Goal: Contribute content: Add original content to the website for others to see

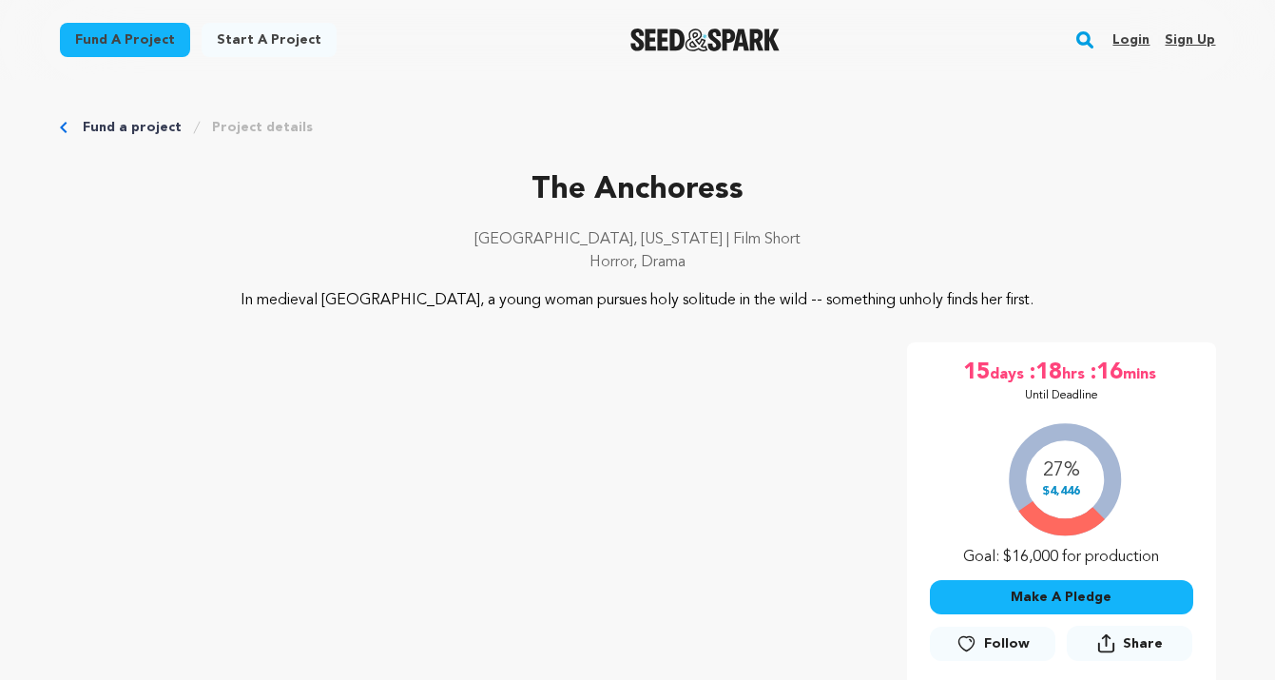
click at [1130, 30] on link "Login" at bounding box center [1130, 40] width 37 height 30
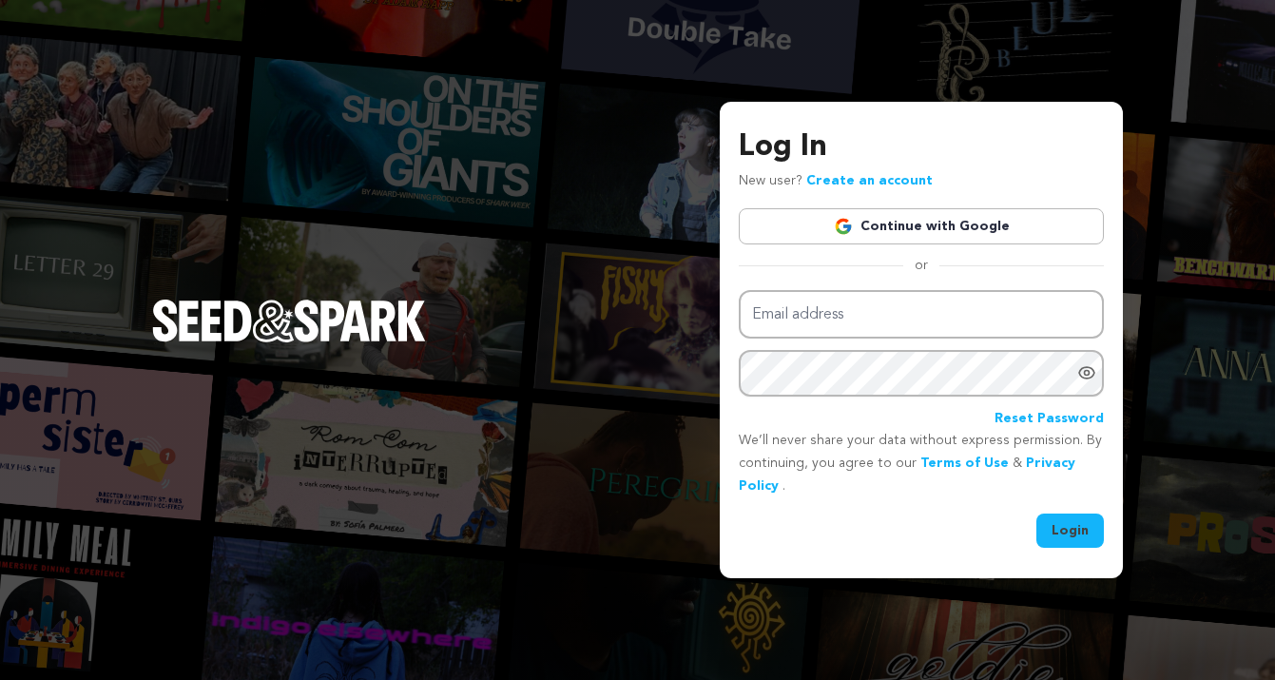
click at [936, 232] on link "Continue with Google" at bounding box center [921, 226] width 365 height 36
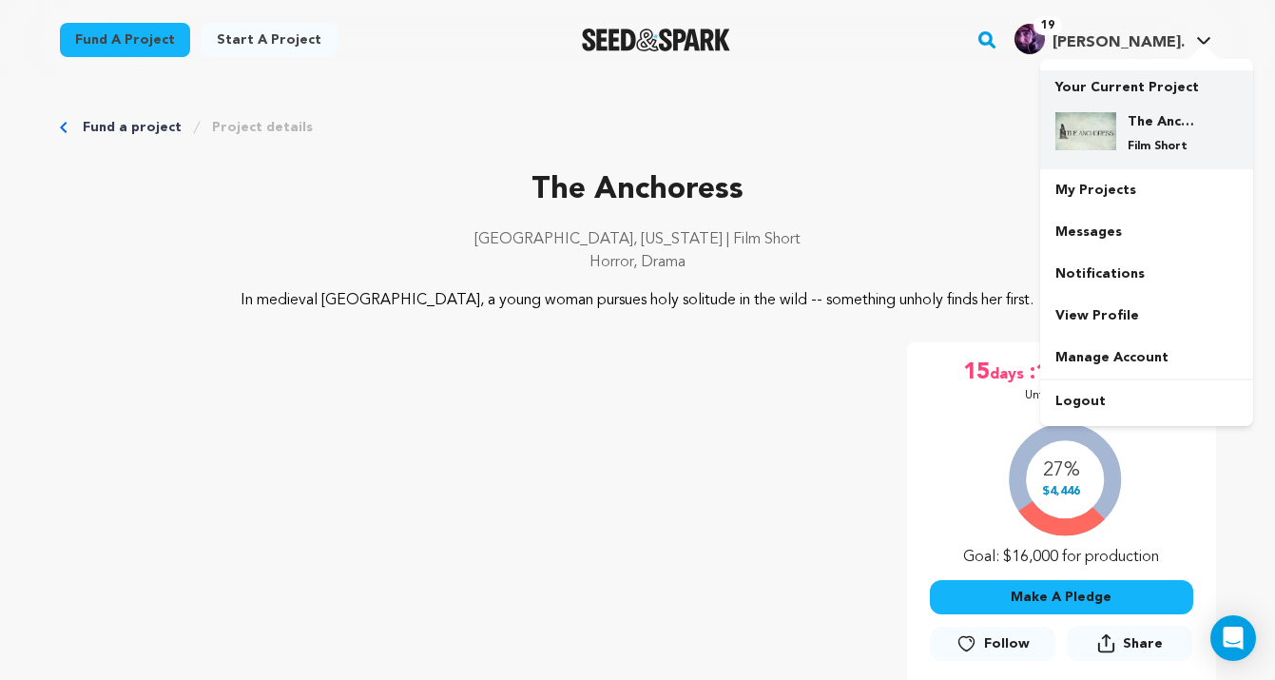
click at [1169, 120] on h4 "The Anchoress" at bounding box center [1161, 121] width 68 height 19
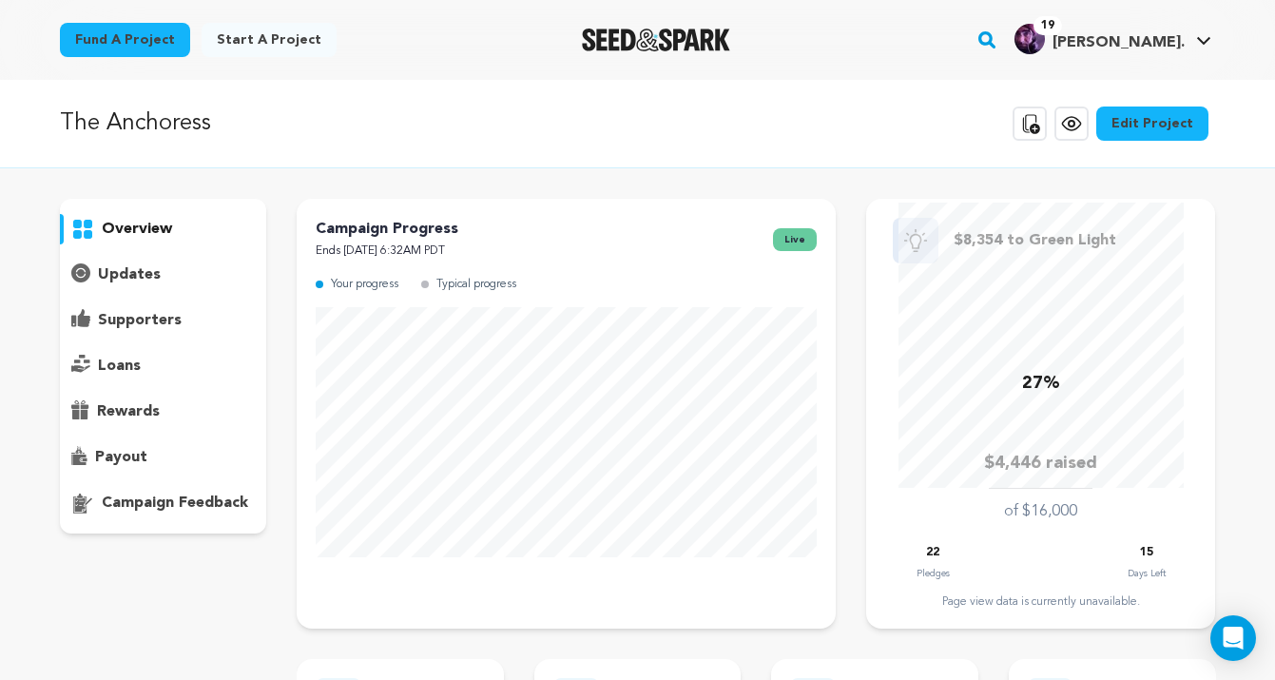
click at [1162, 106] on link "Edit Project" at bounding box center [1152, 123] width 112 height 34
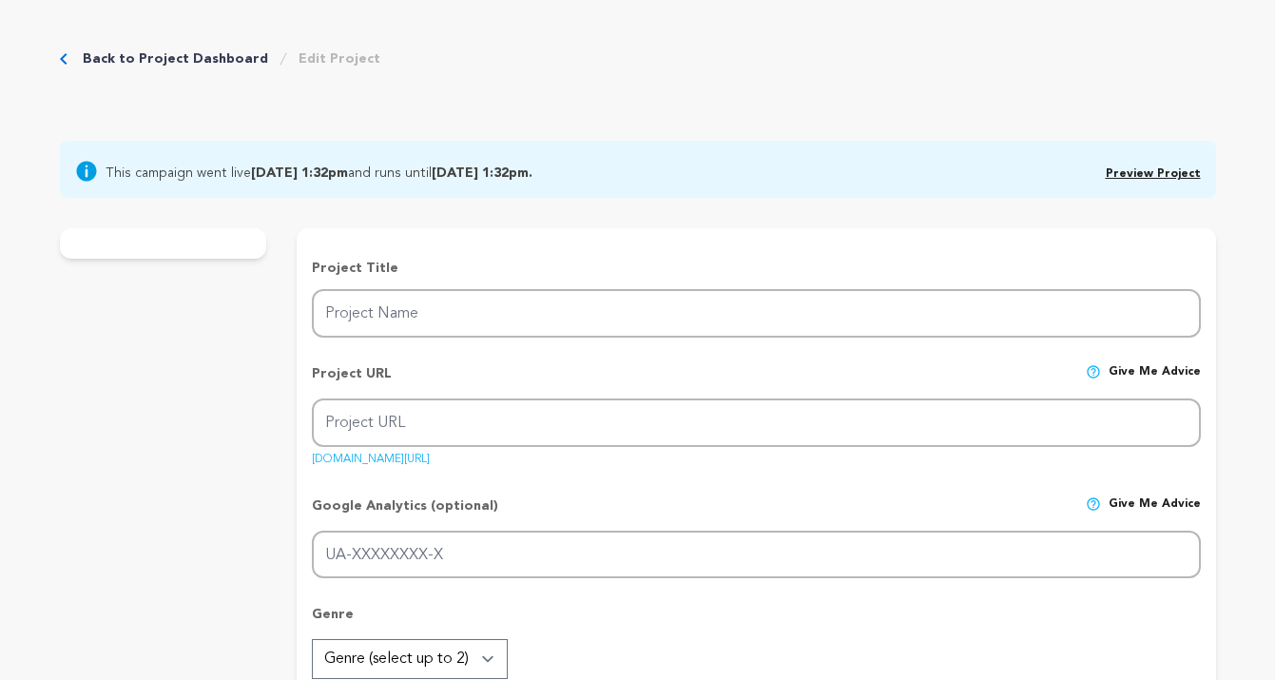
type input "The Anchoress"
type input "the-anchoress"
type input "In the Middle Ages, a devout recluse is stalked by a horrifying entity from the…"
type textarea "In medieval [GEOGRAPHIC_DATA], a young woman pursues holy solitude in the wild …"
type textarea "Movies about religious faith, too often, have no shades of gray: they are eithe…"
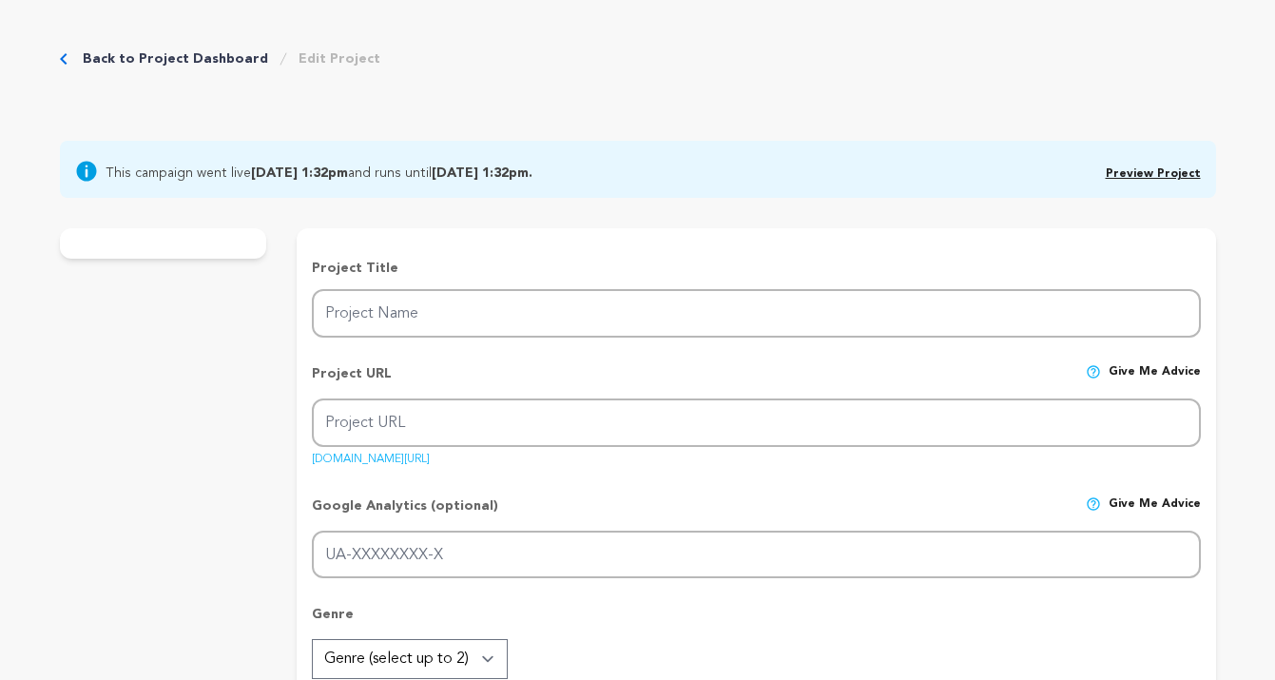
radio input "true"
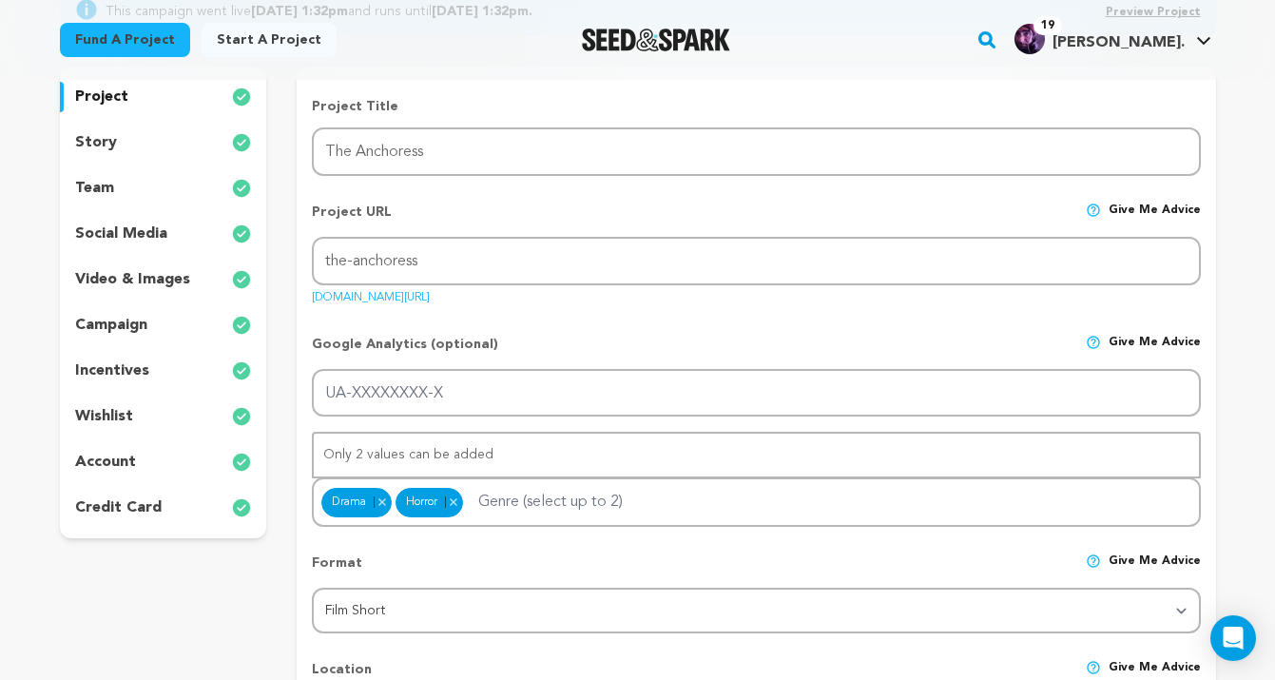
scroll to position [245, 0]
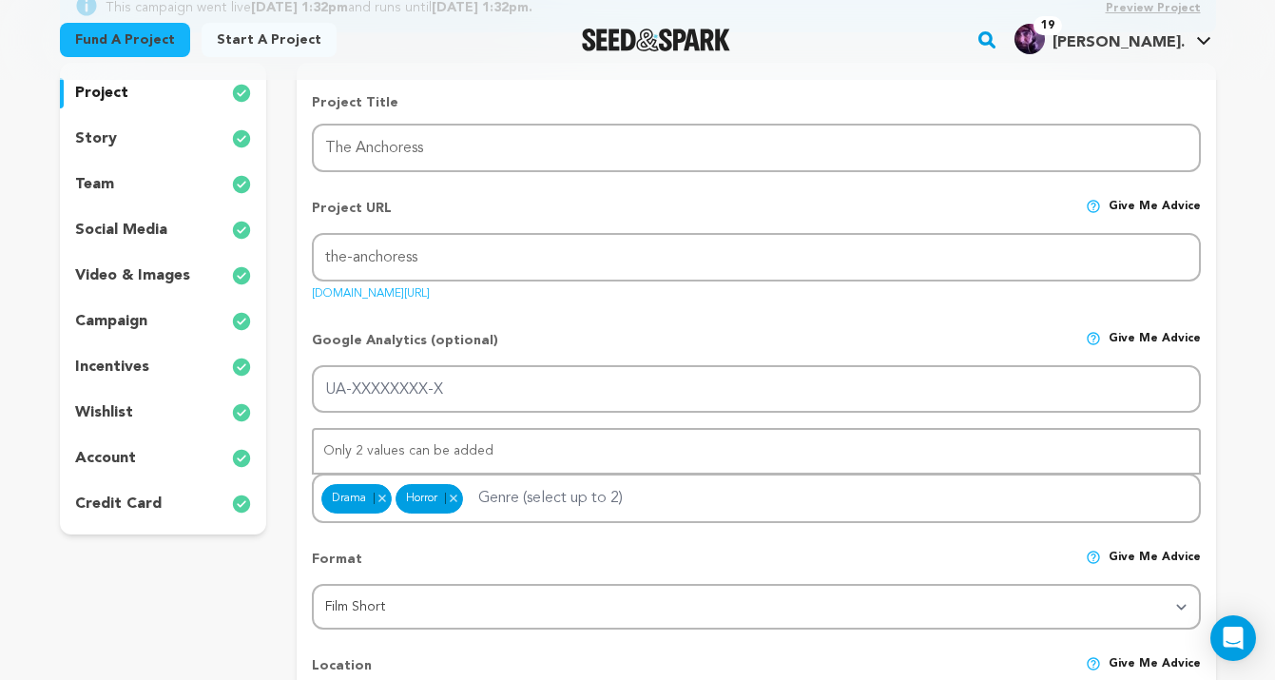
click at [130, 358] on p "incentives" at bounding box center [112, 367] width 74 height 23
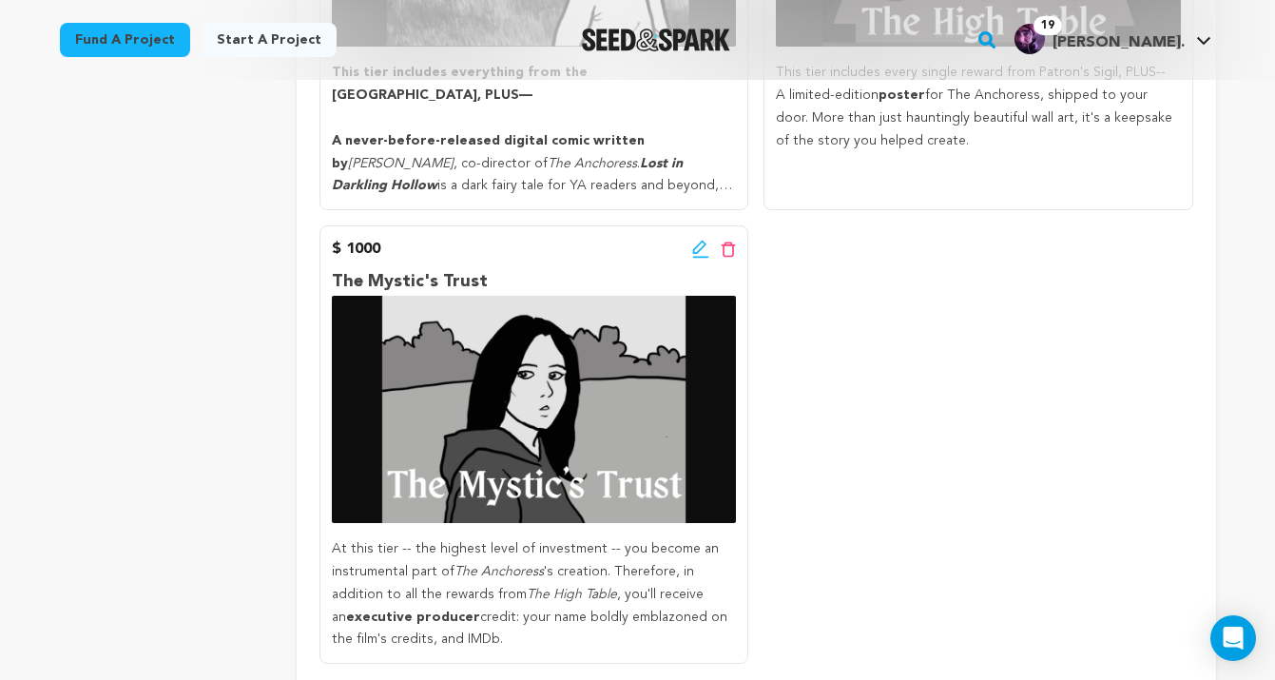
scroll to position [1700, 0]
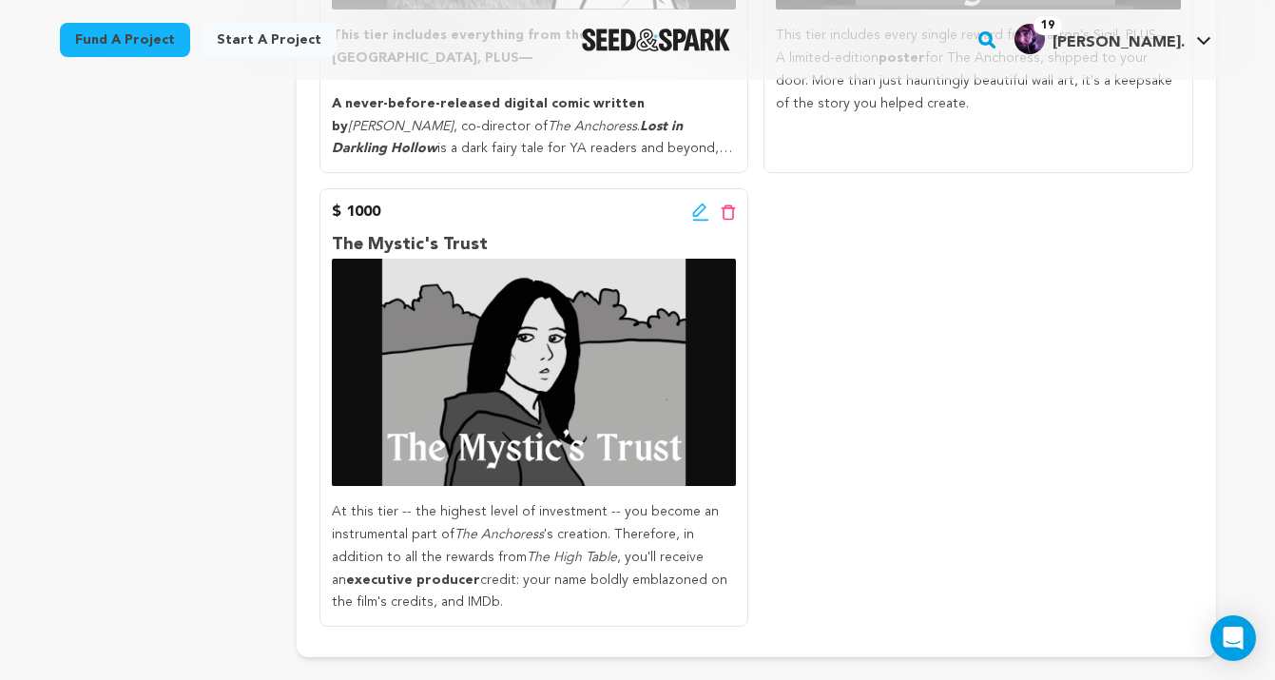
click at [692, 202] on icon at bounding box center [700, 211] width 17 height 19
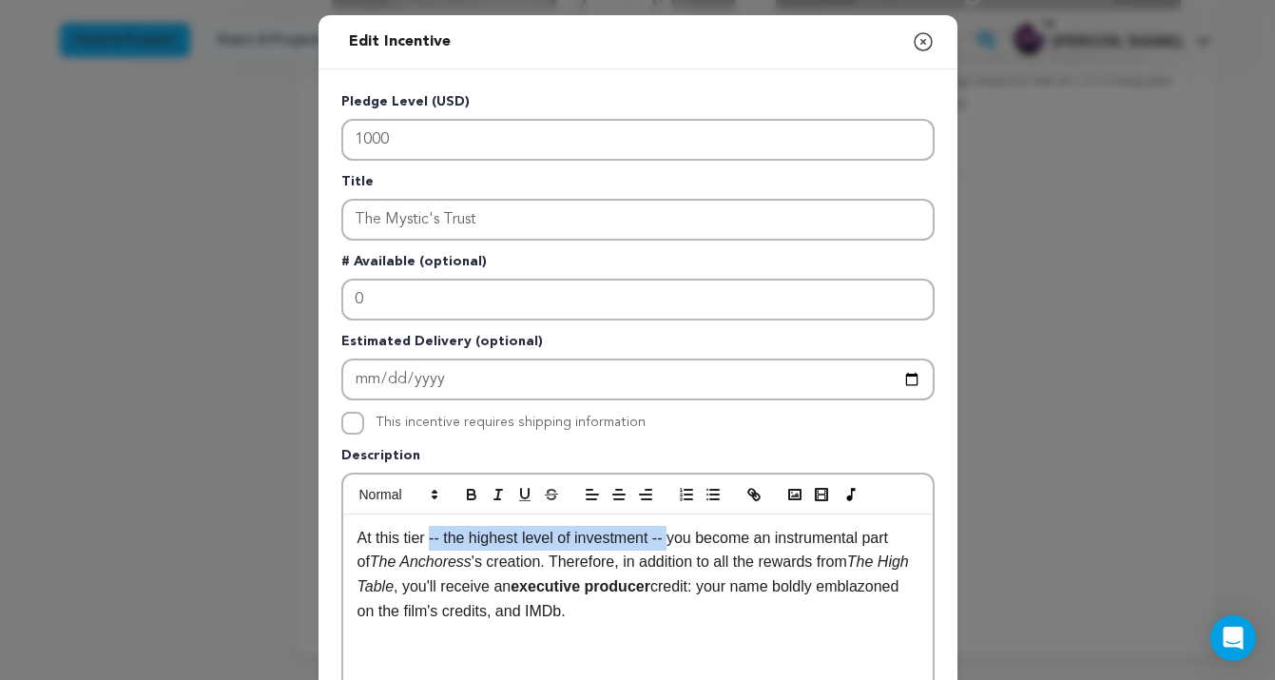
drag, startPoint x: 683, startPoint y: 537, endPoint x: 431, endPoint y: 530, distance: 252.9
click at [431, 530] on span "At this tier -- the highest level of investment -- you become an instrumental p…" at bounding box center [624, 549] width 535 height 41
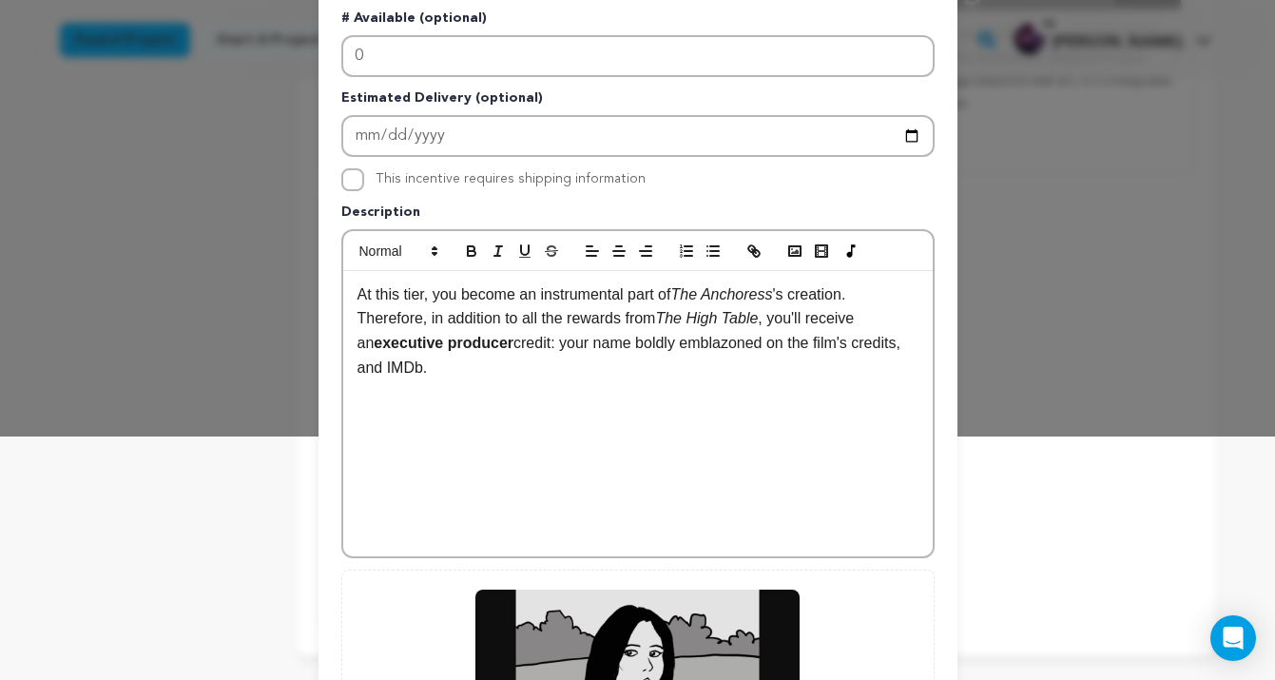
scroll to position [534, 0]
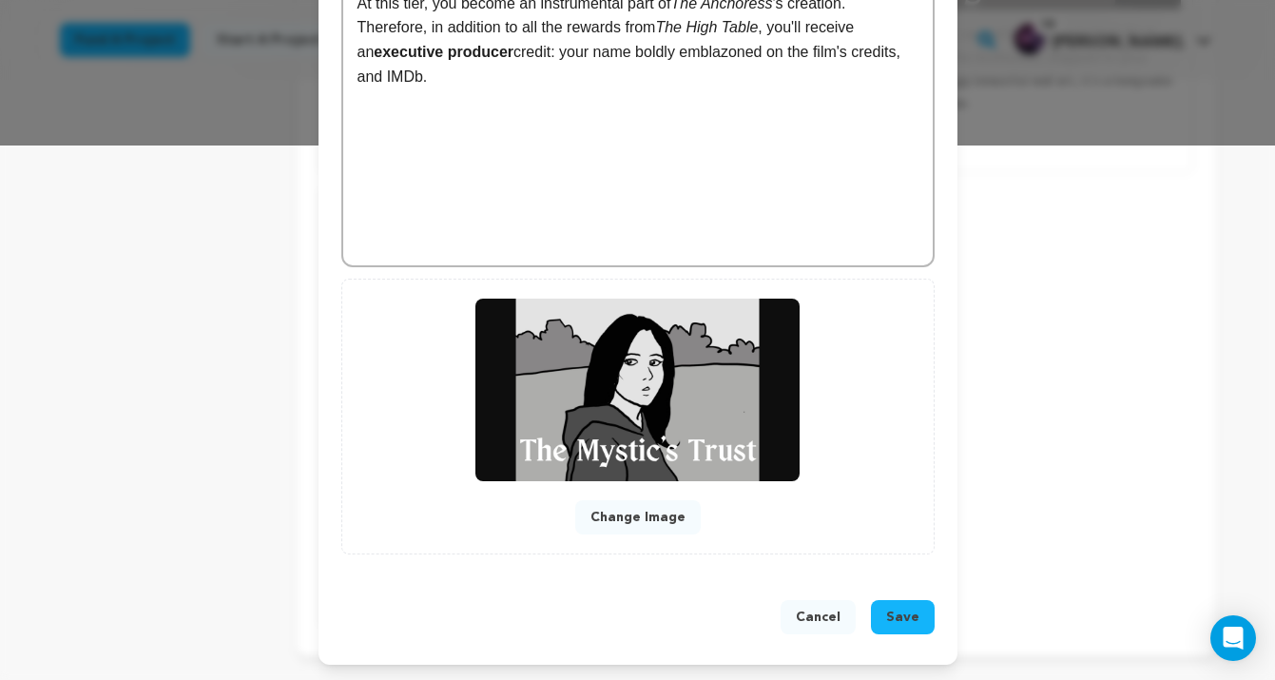
click at [919, 622] on button "Save" at bounding box center [903, 617] width 64 height 34
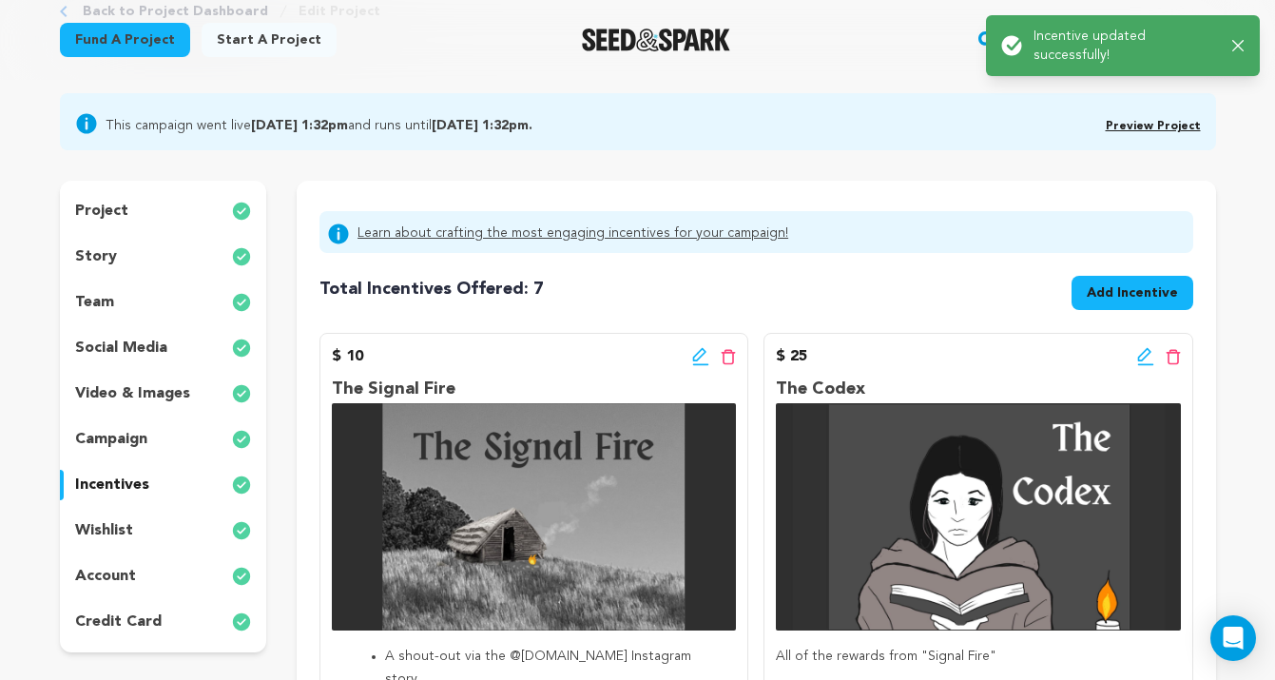
scroll to position [0, 0]
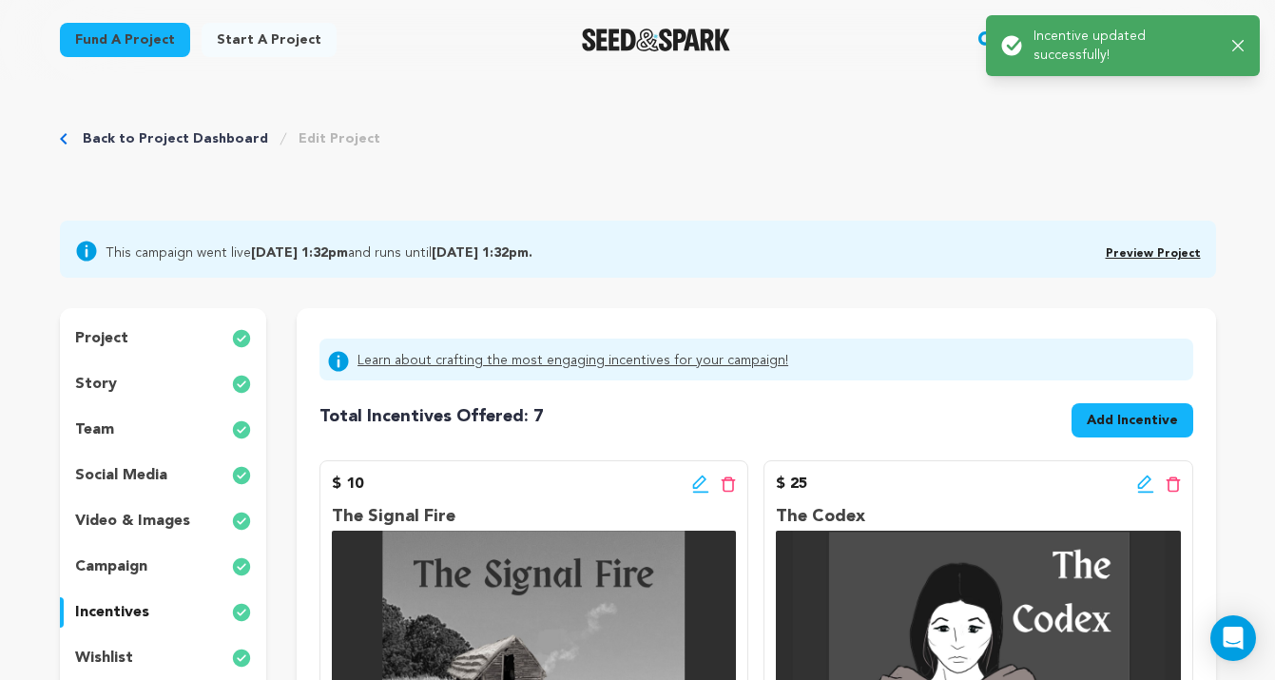
click at [1127, 422] on span "Add Incentive" at bounding box center [1132, 420] width 91 height 19
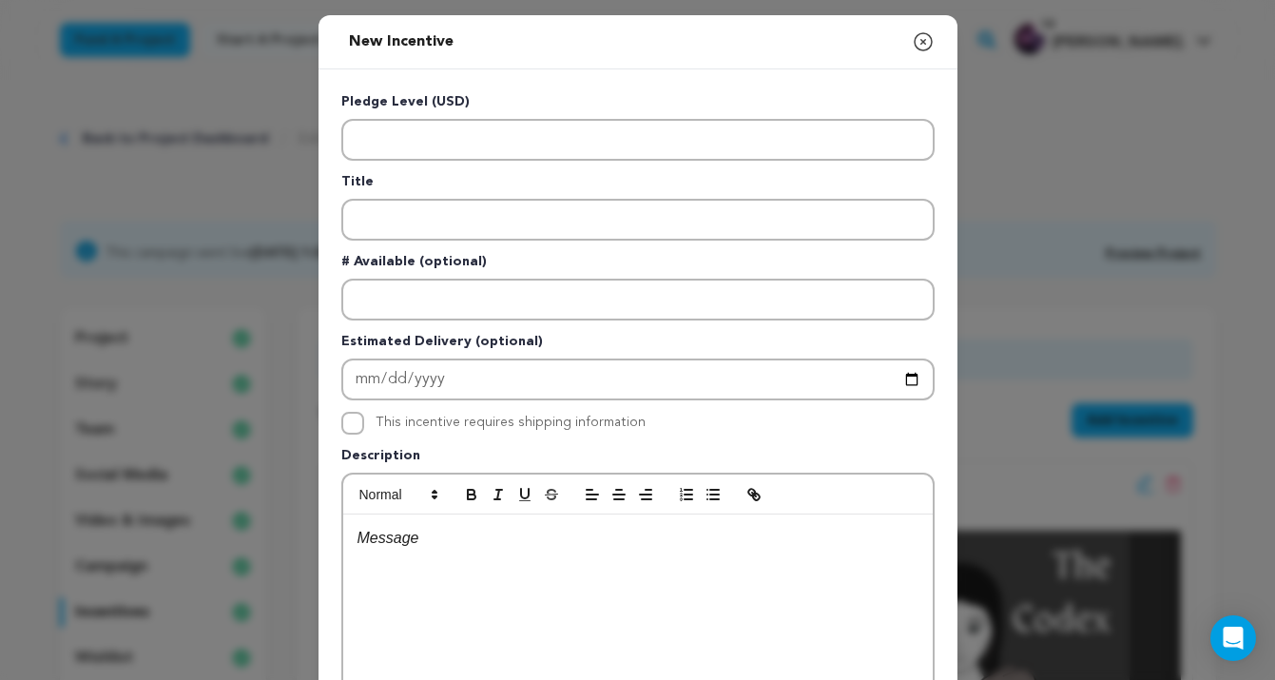
click at [1085, 229] on div "New Incentive Close modal Pledge Level (USD) Title # Available (optional)" at bounding box center [637, 510] width 1275 height 1020
click at [923, 42] on icon "button" at bounding box center [922, 41] width 17 height 17
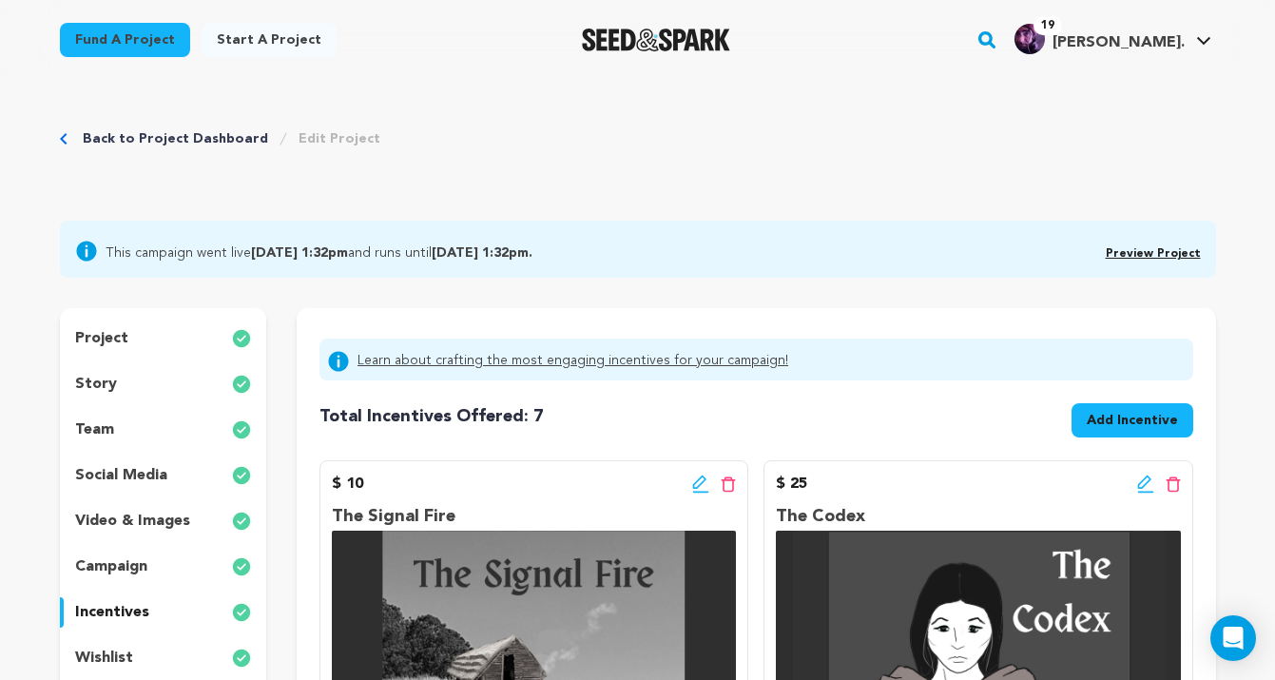
click at [1162, 439] on span "Add Incentive" at bounding box center [1132, 424] width 122 height 42
click at [1162, 426] on span "Add Incentive" at bounding box center [1132, 420] width 91 height 19
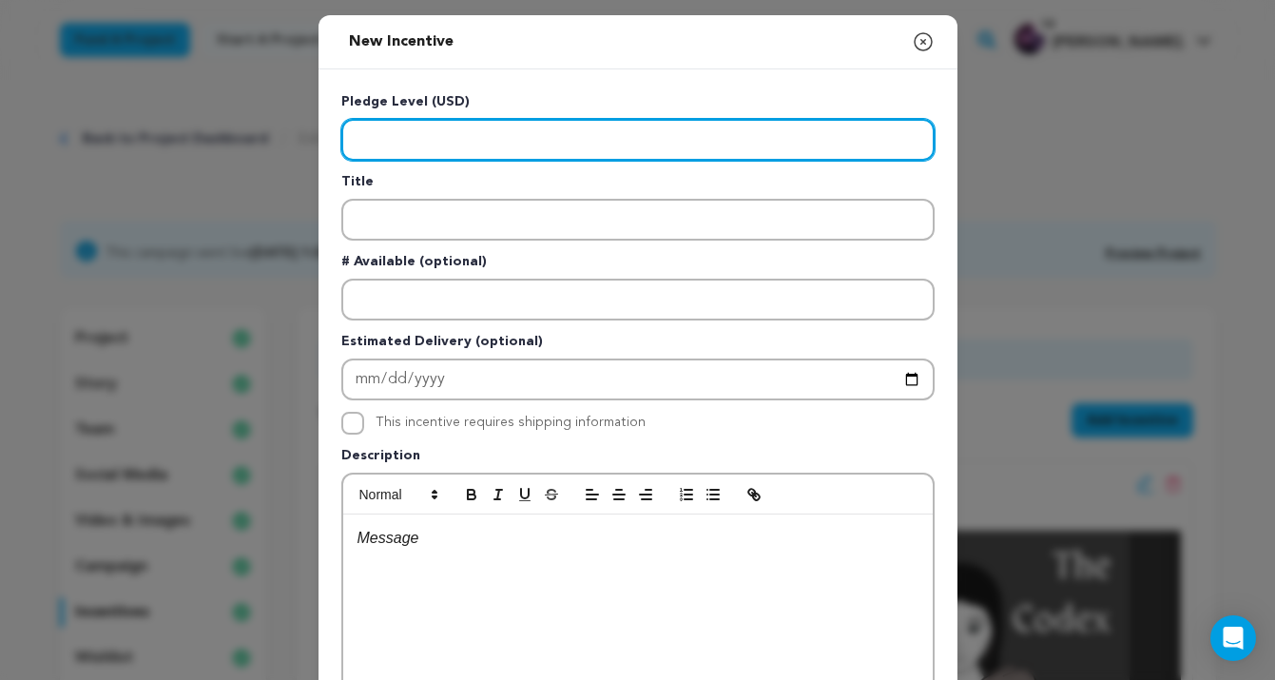
click at [510, 152] on input "Enter level" at bounding box center [637, 140] width 593 height 42
type input "2500"
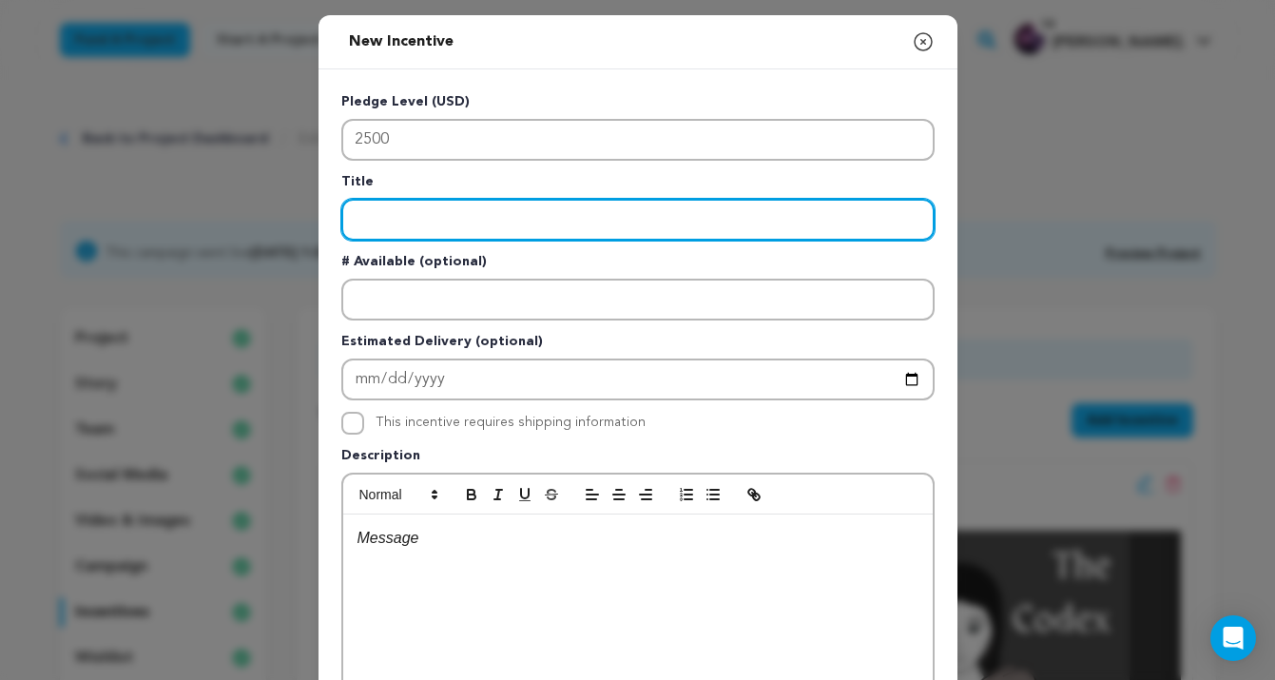
click at [512, 212] on input "Enter title" at bounding box center [637, 220] width 593 height 42
type input "h"
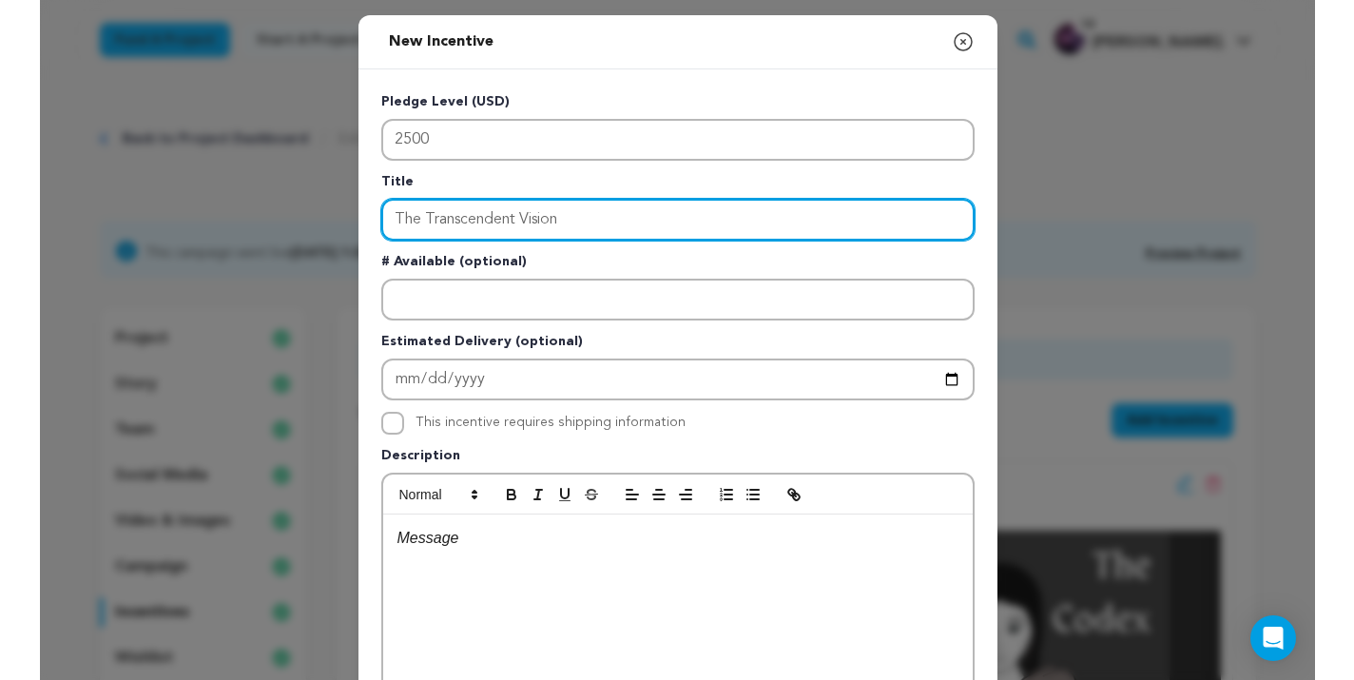
scroll to position [167, 0]
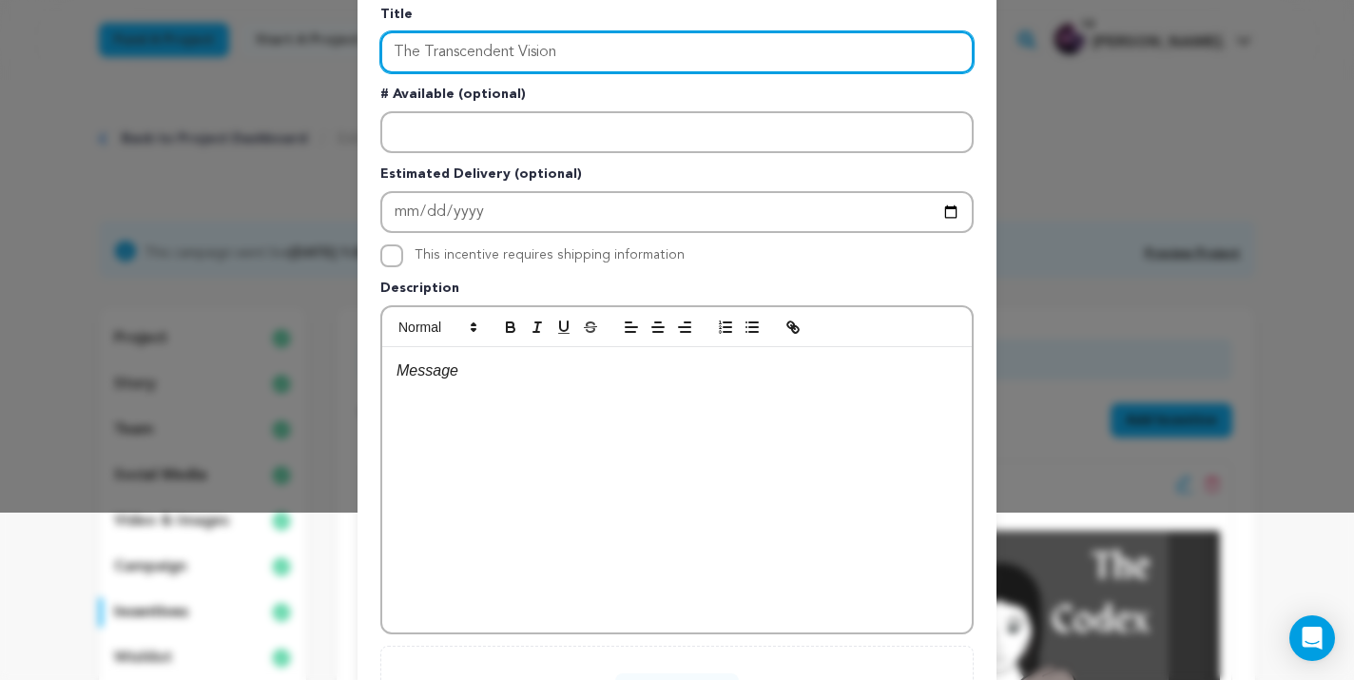
type input "The Transcendent Vision"
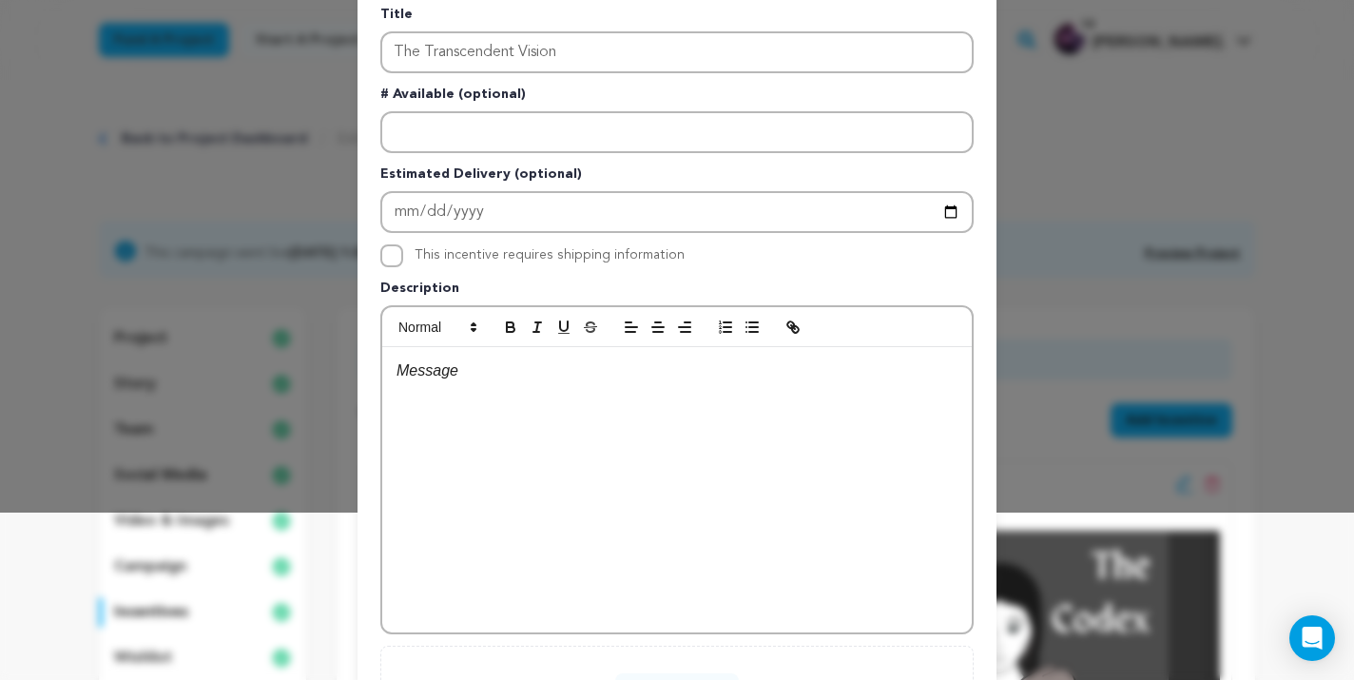
click at [672, 510] on div at bounding box center [676, 489] width 589 height 285
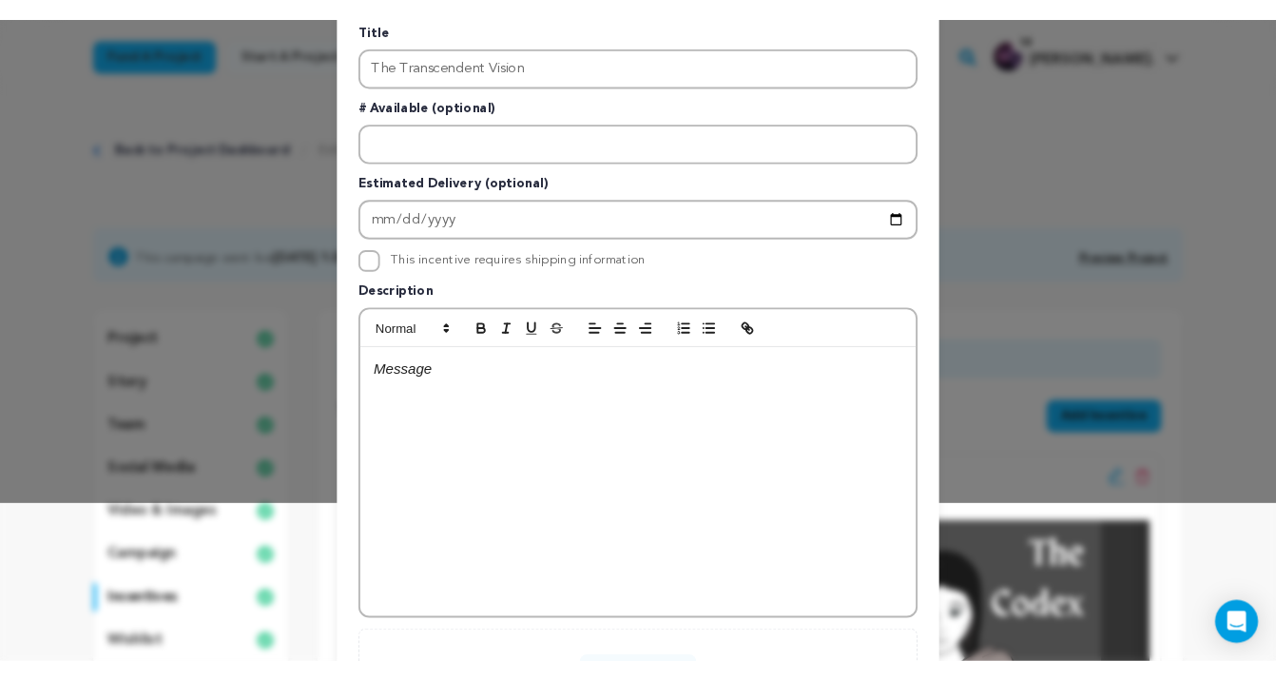
scroll to position [0, 0]
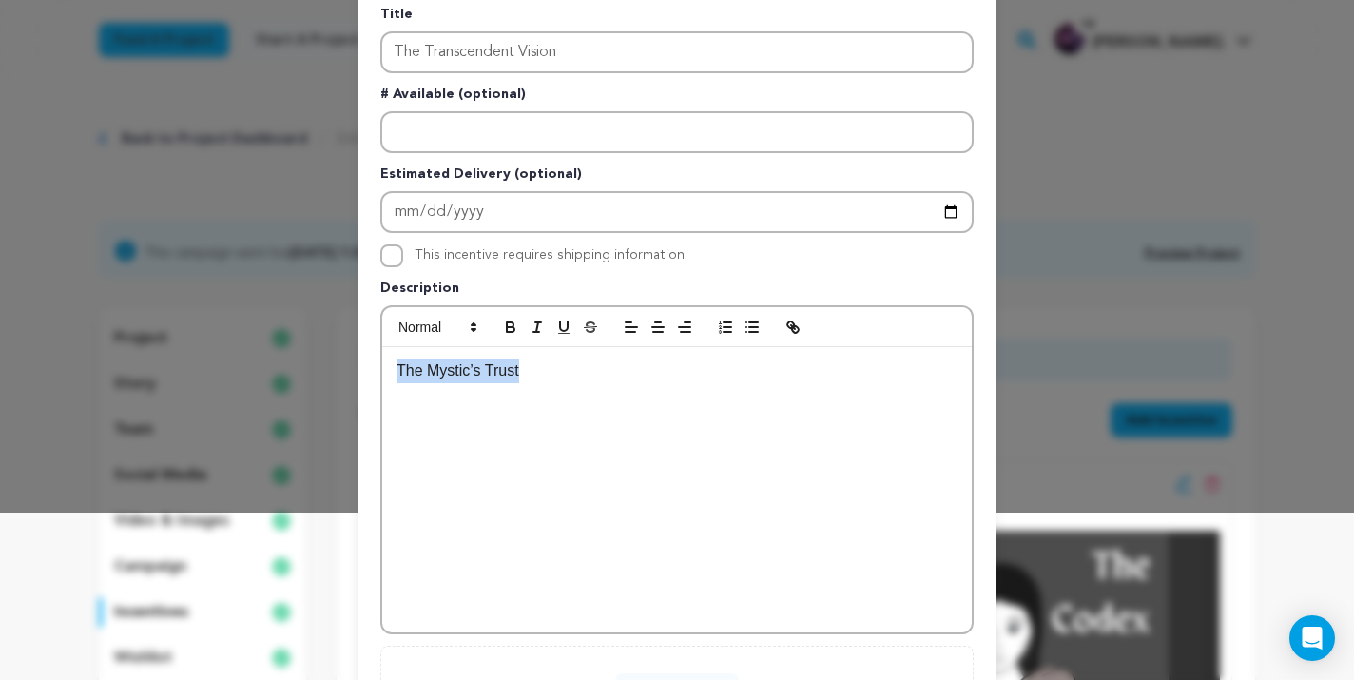
drag, startPoint x: 601, startPoint y: 385, endPoint x: 320, endPoint y: 356, distance: 281.9
click at [320, 356] on div "New Incentive Close modal Pledge Level (USD) 2500 Title The Transcendent Vision…" at bounding box center [677, 343] width 1354 height 1020
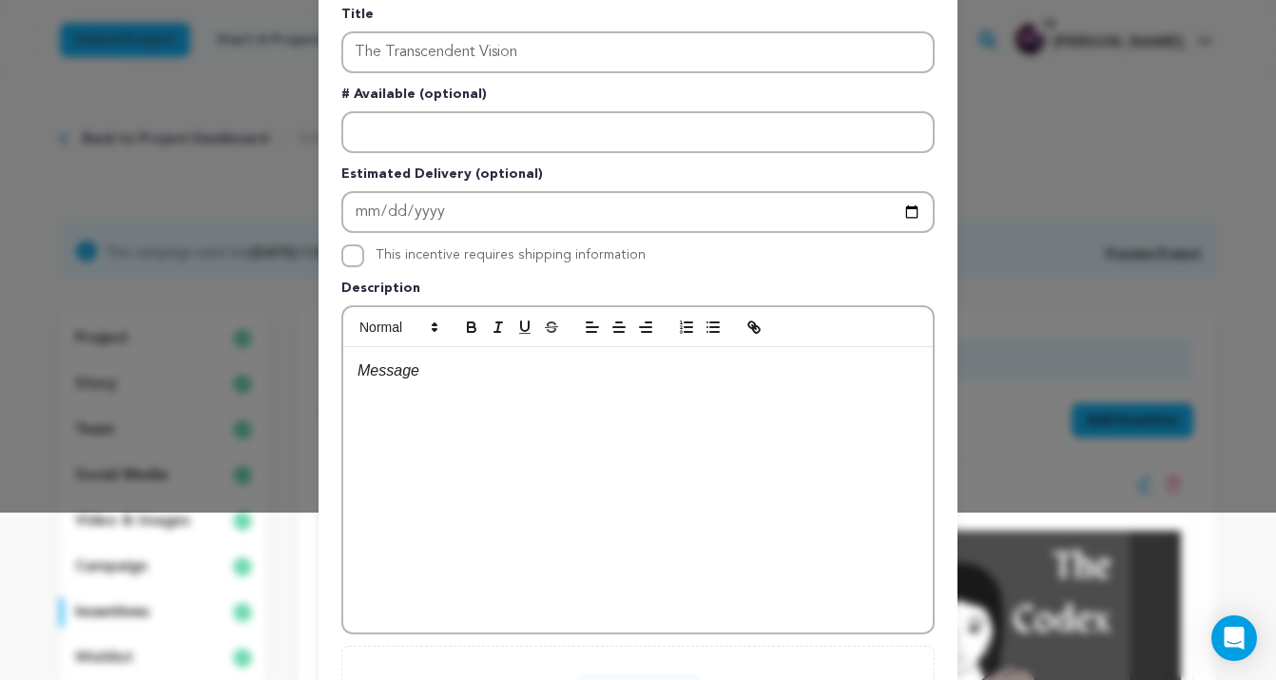
click at [603, 423] on div at bounding box center [637, 489] width 589 height 285
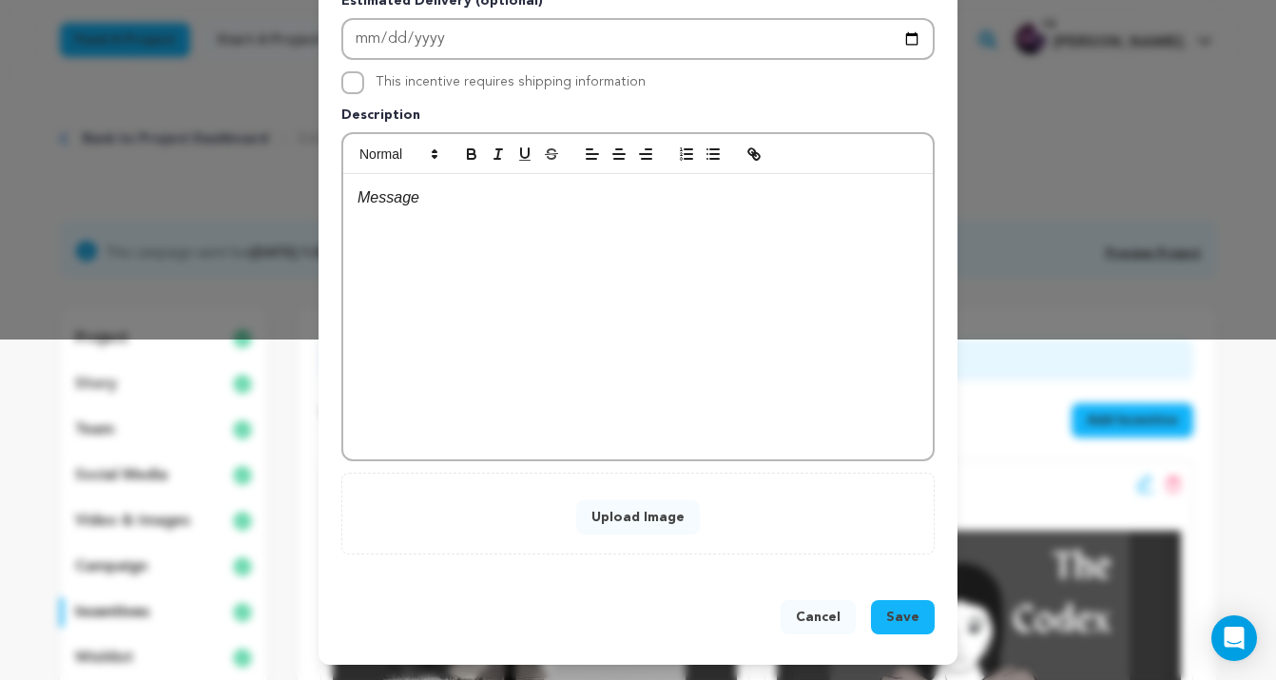
click at [628, 508] on button "Upload Image" at bounding box center [638, 517] width 124 height 34
click at [642, 517] on button "Upload Image" at bounding box center [638, 517] width 124 height 34
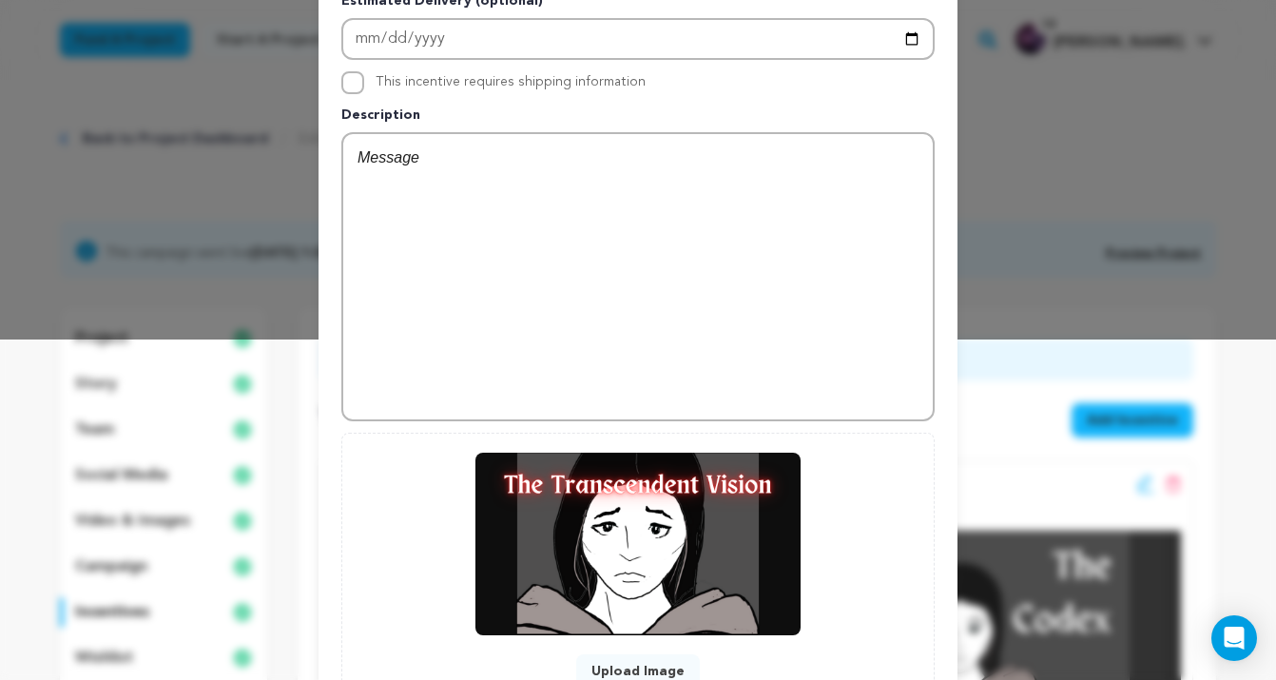
click at [593, 319] on div at bounding box center [637, 276] width 589 height 285
drag, startPoint x: 523, startPoint y: 167, endPoint x: 292, endPoint y: 162, distance: 231.1
click at [292, 162] on div "New Incentive Close modal Pledge Level (USD) 2500 Title The Transcendent Vision…" at bounding box center [638, 247] width 1277 height 1174
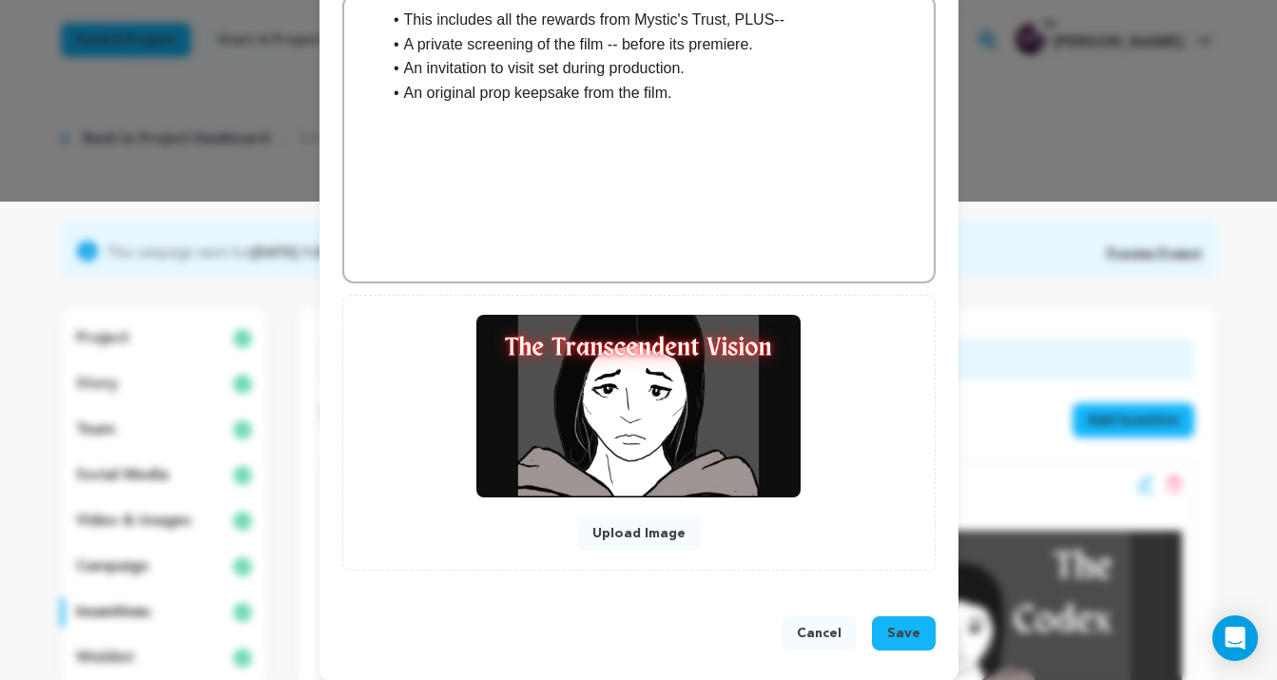
scroll to position [494, 0]
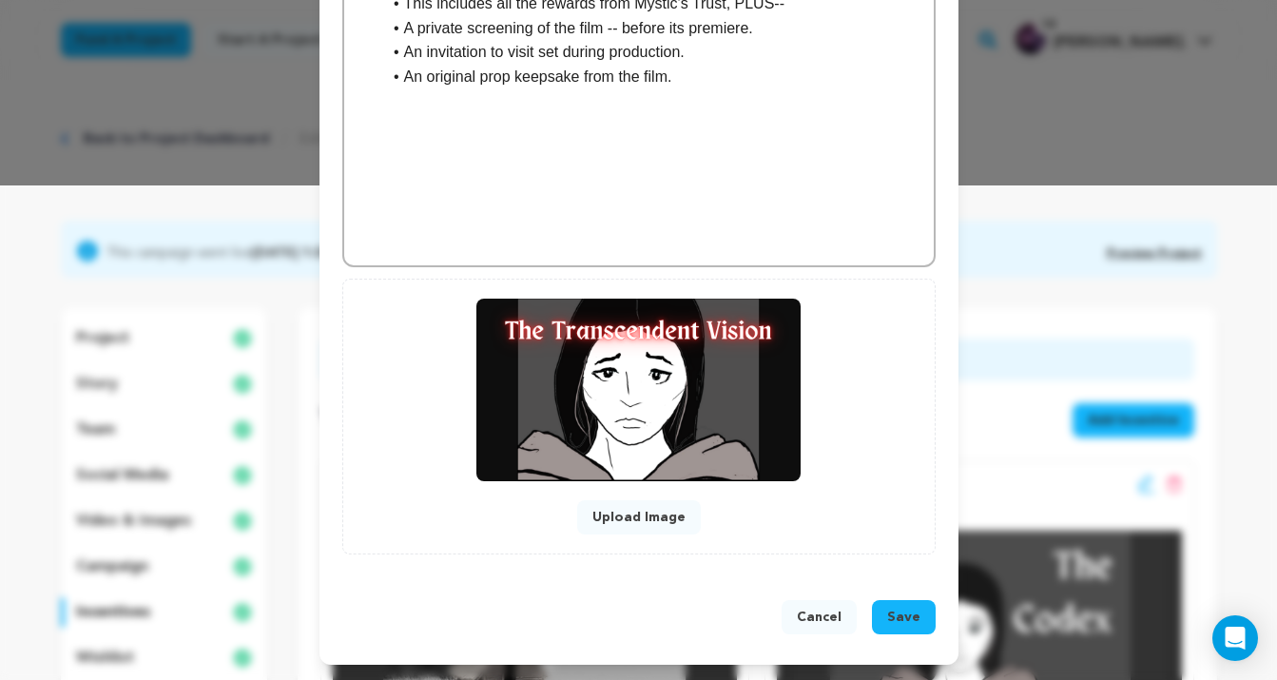
click at [914, 617] on span "Save" at bounding box center [903, 616] width 33 height 19
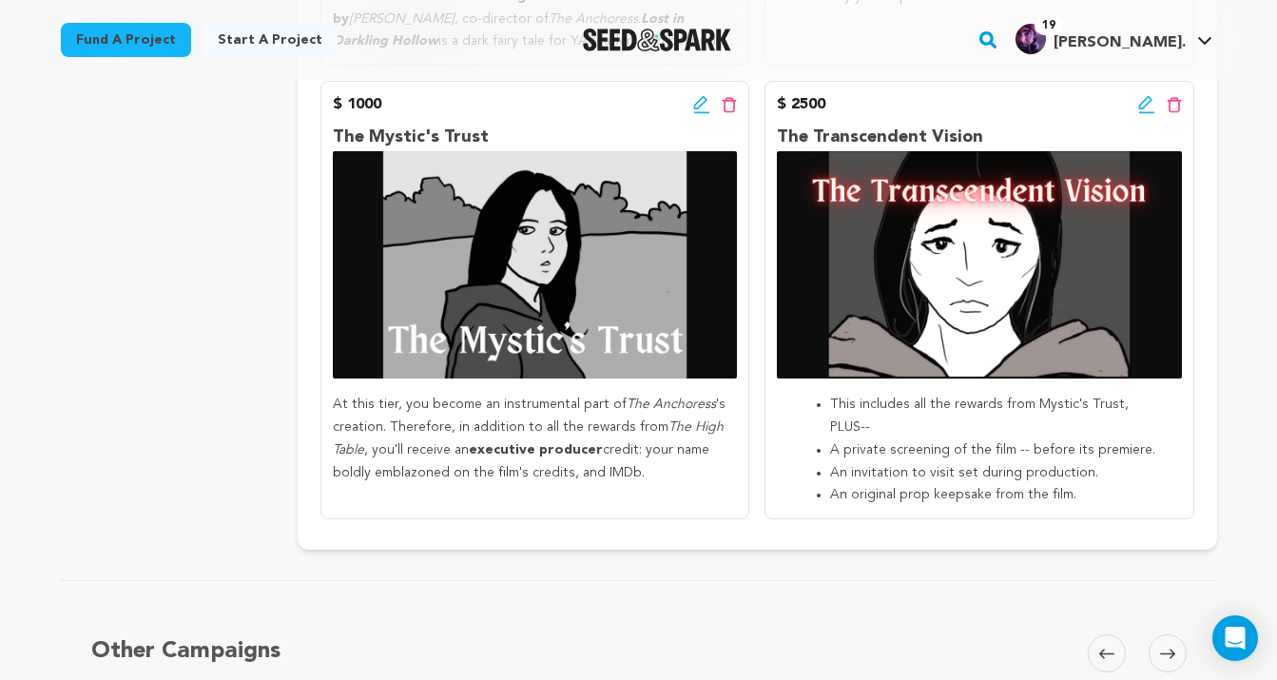
scroll to position [1804, 0]
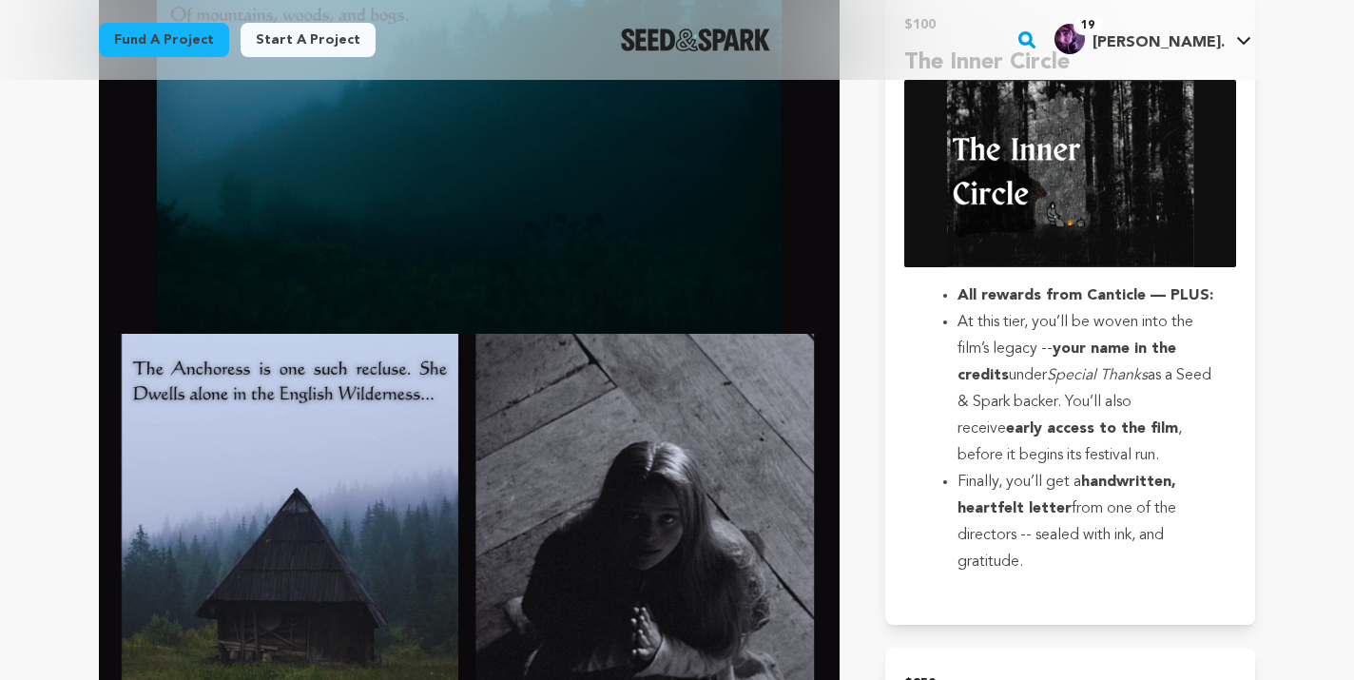
scroll to position [2867, 0]
